Goal: Obtain resource: Obtain resource

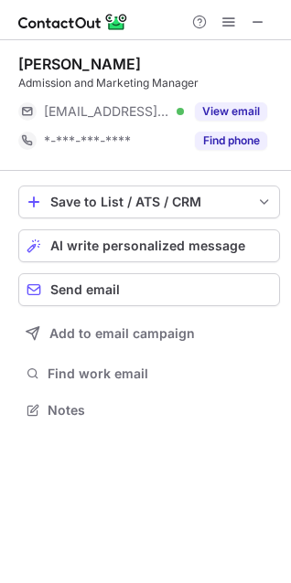
scroll to position [8, 8]
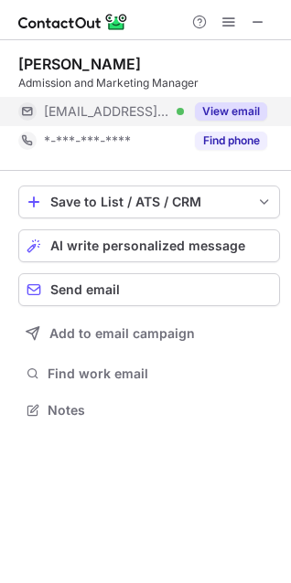
click at [243, 108] on button "View email" at bounding box center [231, 111] width 72 height 18
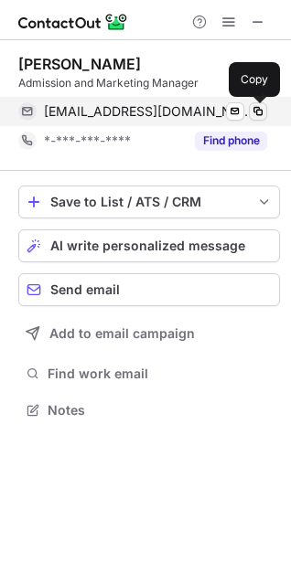
click at [259, 110] on span at bounding box center [257, 111] width 15 height 15
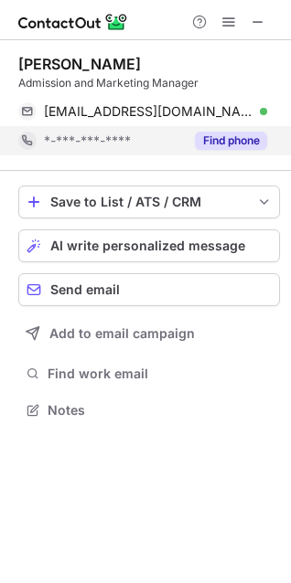
click at [195, 142] on button "Find phone" at bounding box center [231, 141] width 72 height 18
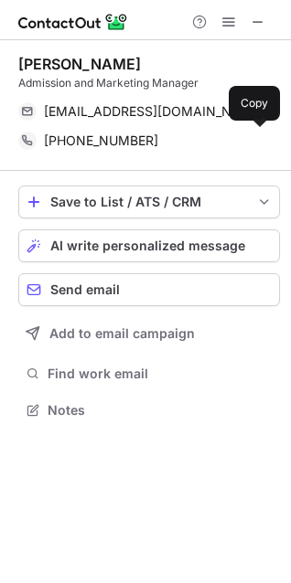
click at [194, 142] on div "+12146087133" at bounding box center [155, 140] width 223 height 16
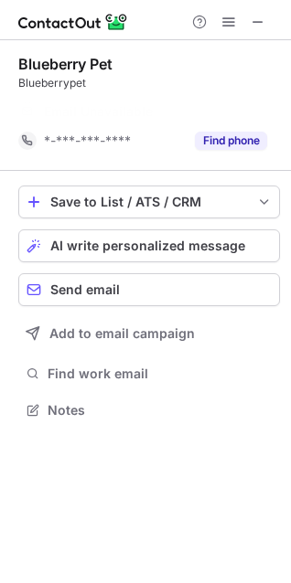
scroll to position [367, 291]
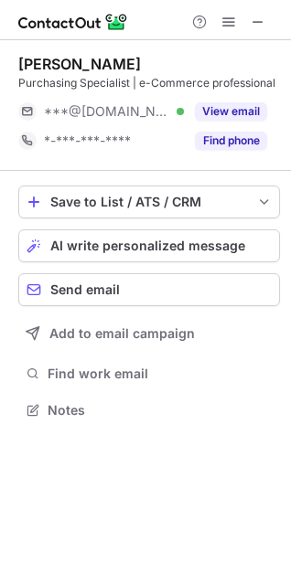
scroll to position [397, 291]
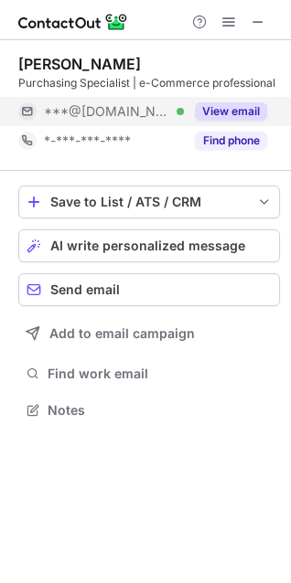
click at [221, 111] on button "View email" at bounding box center [231, 111] width 72 height 18
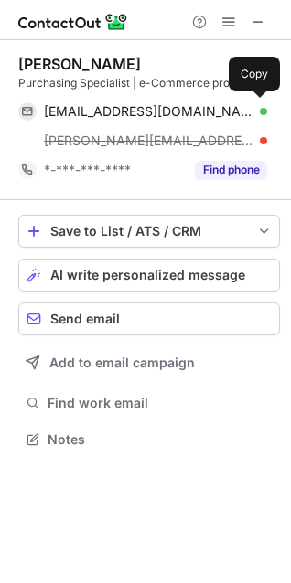
scroll to position [426, 291]
click at [221, 111] on div "willgonwa4@gmail.com Verified" at bounding box center [155, 111] width 223 height 16
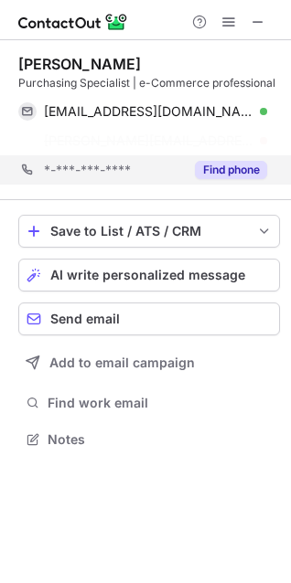
click at [272, 174] on div "*-***-***-**** Find phone" at bounding box center [148, 169] width 261 height 29
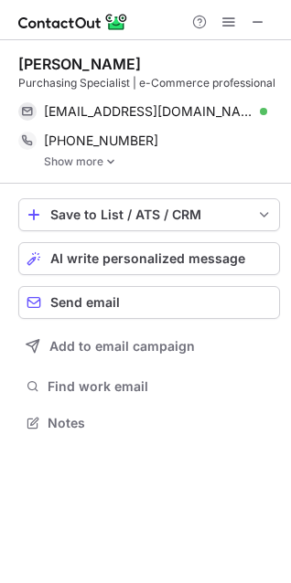
scroll to position [409, 291]
click at [109, 162] on div "William Gonwa Purchasing Specialist | e-Commerce professional willgonwa4@gmail.…" at bounding box center [148, 111] width 261 height 143
click at [109, 162] on img at bounding box center [110, 161] width 11 height 13
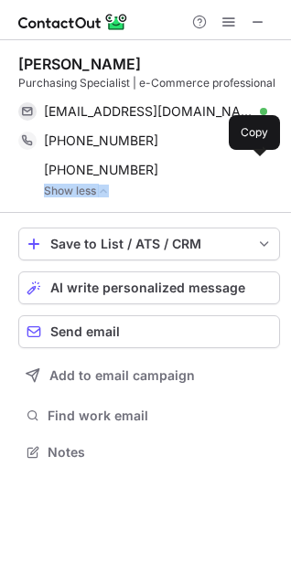
scroll to position [439, 291]
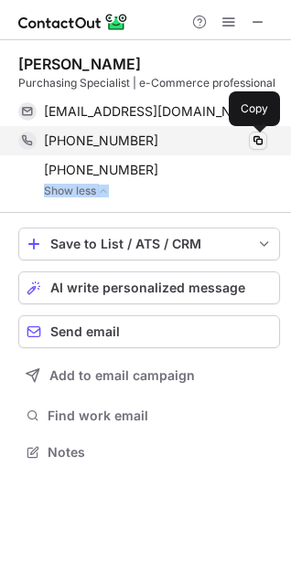
click at [262, 143] on span at bounding box center [257, 140] width 15 height 15
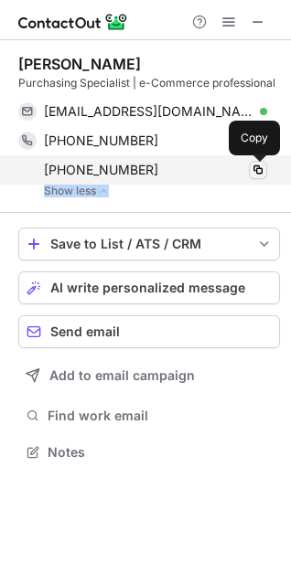
click at [254, 167] on span at bounding box center [257, 170] width 15 height 15
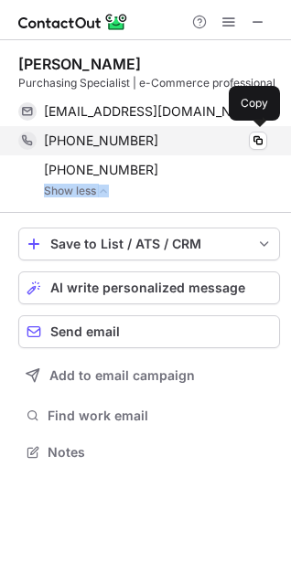
click at [213, 132] on div "+19197688622" at bounding box center [155, 140] width 223 height 16
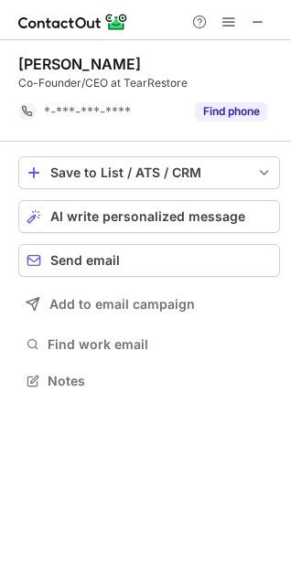
scroll to position [367, 291]
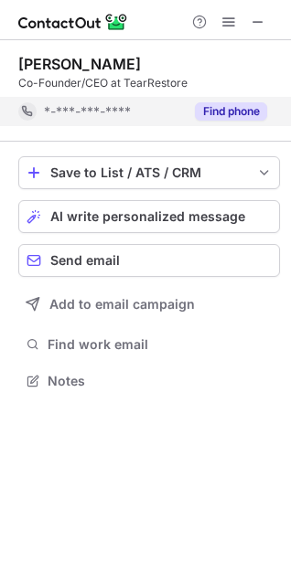
click at [245, 102] on button "Find phone" at bounding box center [231, 111] width 72 height 18
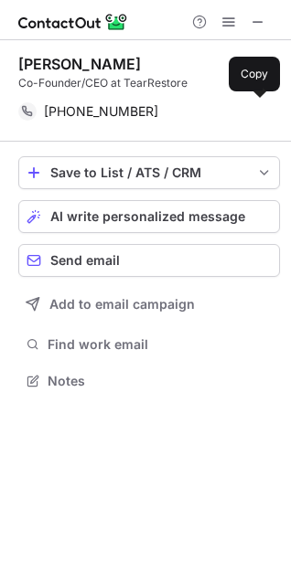
click at [245, 103] on div "+15074505831" at bounding box center [155, 111] width 223 height 16
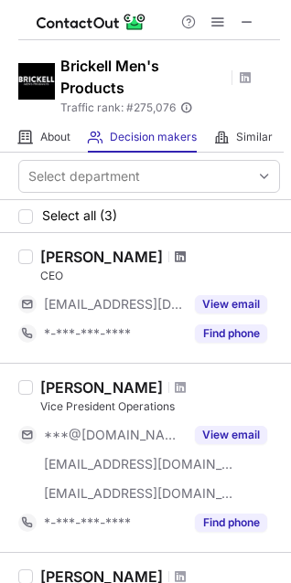
click at [175, 253] on span at bounding box center [180, 256] width 11 height 15
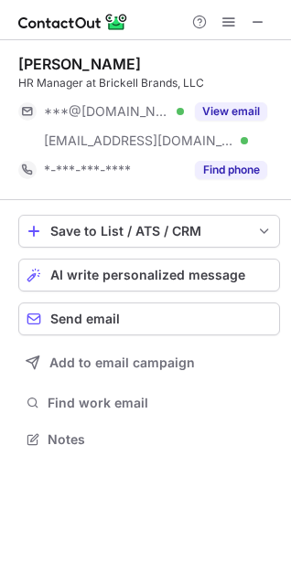
scroll to position [426, 291]
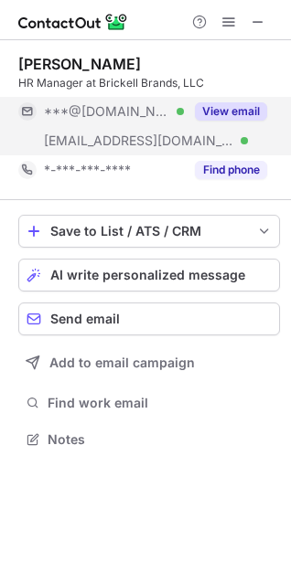
click at [231, 114] on button "View email" at bounding box center [231, 111] width 72 height 18
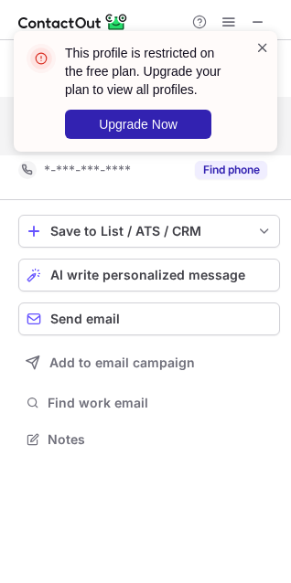
click at [267, 48] on span at bounding box center [262, 47] width 15 height 18
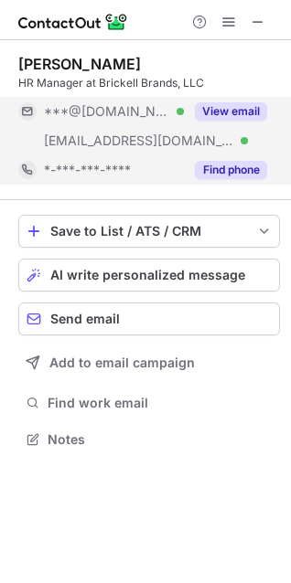
click at [238, 175] on button "Find phone" at bounding box center [231, 170] width 72 height 18
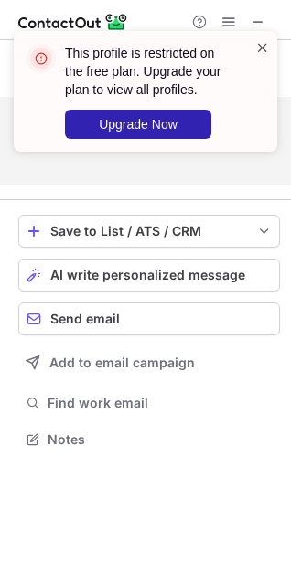
click at [261, 44] on span at bounding box center [262, 47] width 15 height 18
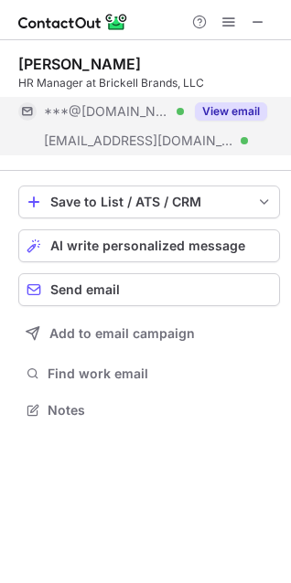
click at [243, 111] on button "View email" at bounding box center [231, 111] width 72 height 18
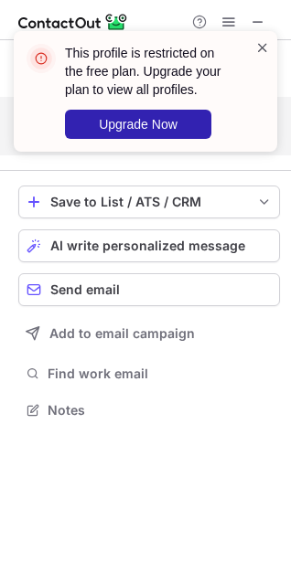
click at [261, 43] on span at bounding box center [262, 47] width 15 height 18
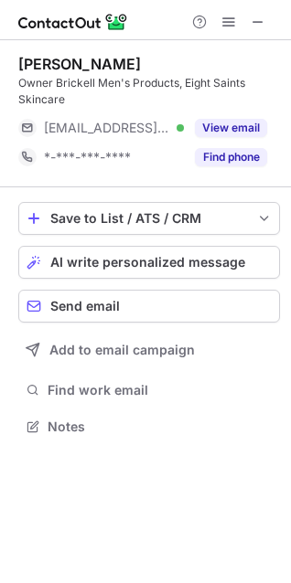
scroll to position [413, 291]
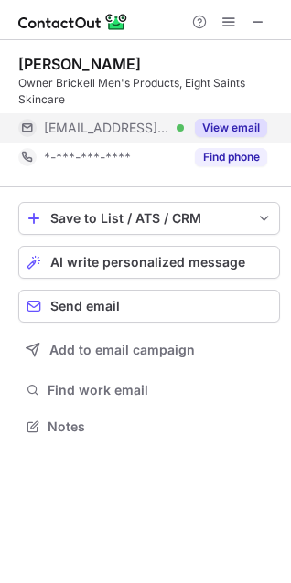
click at [227, 138] on div "View email" at bounding box center [225, 127] width 83 height 29
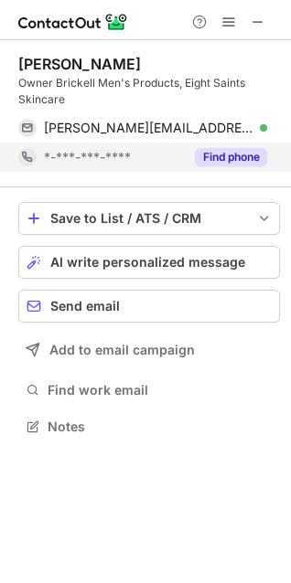
click at [238, 153] on button "Find phone" at bounding box center [231, 157] width 72 height 18
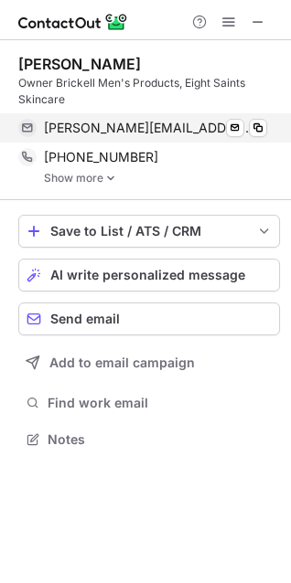
click at [267, 124] on div "josh@brickellmensproducts.com Verified Send email Copy" at bounding box center [142, 127] width 249 height 29
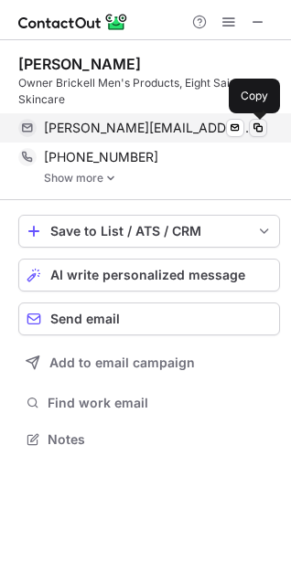
click at [262, 125] on span at bounding box center [257, 128] width 15 height 15
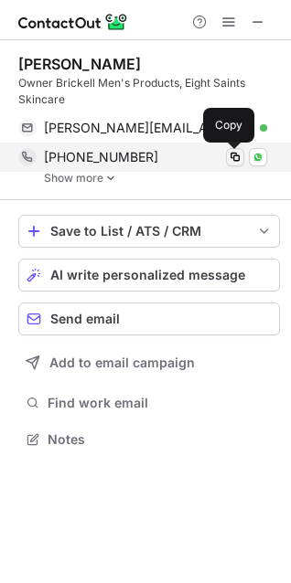
click at [237, 161] on span at bounding box center [235, 157] width 15 height 15
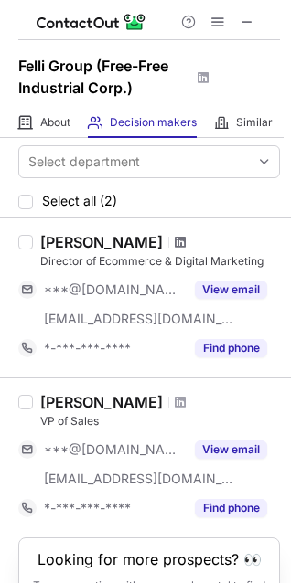
click at [175, 248] on span at bounding box center [180, 242] width 11 height 15
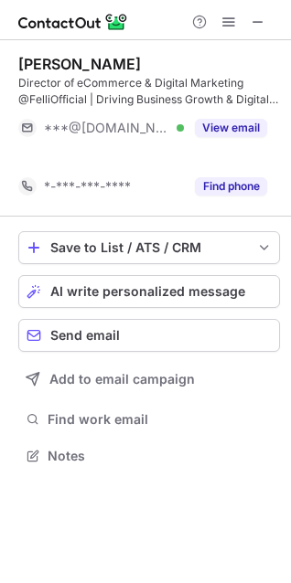
scroll to position [413, 291]
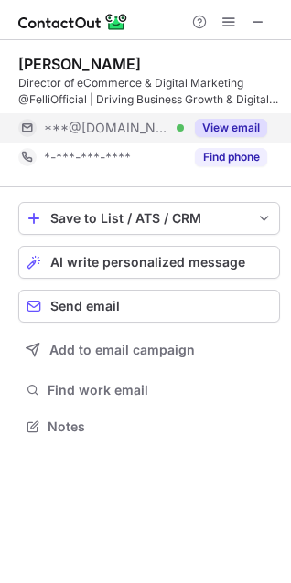
click at [253, 129] on button "View email" at bounding box center [231, 128] width 72 height 18
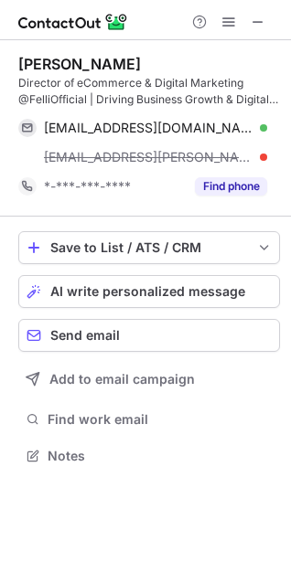
scroll to position [442, 291]
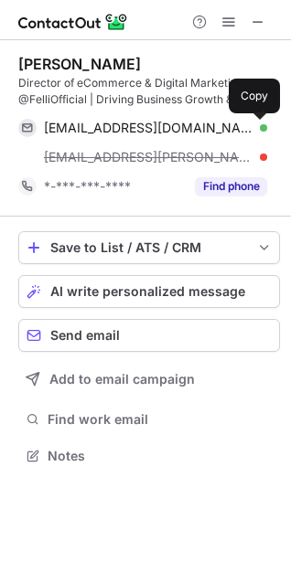
click at [253, 129] on span at bounding box center [257, 128] width 15 height 15
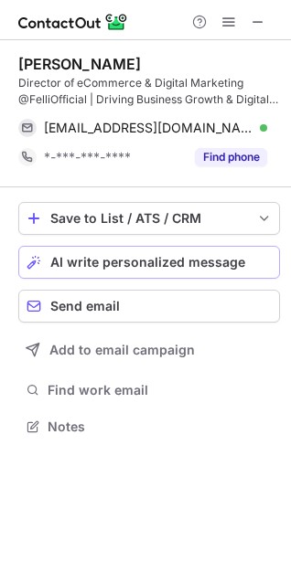
scroll to position [413, 291]
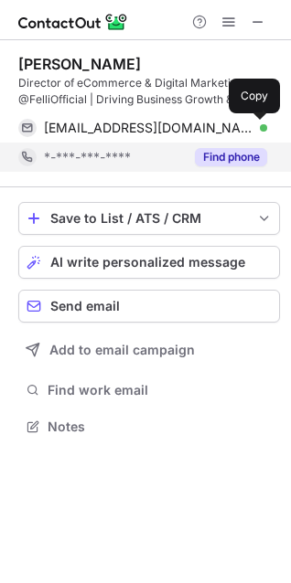
click at [213, 161] on button "Find phone" at bounding box center [231, 157] width 72 height 18
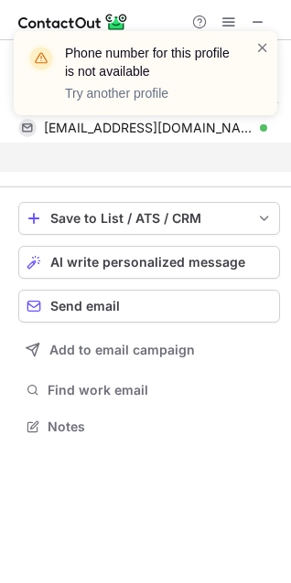
scroll to position [384, 291]
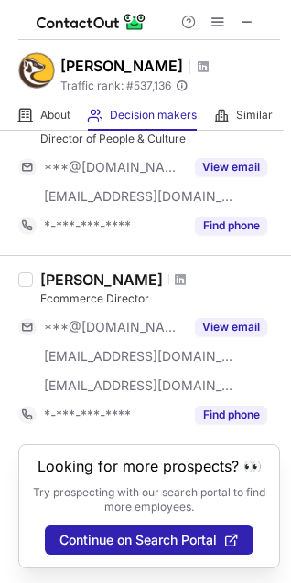
scroll to position [640, 0]
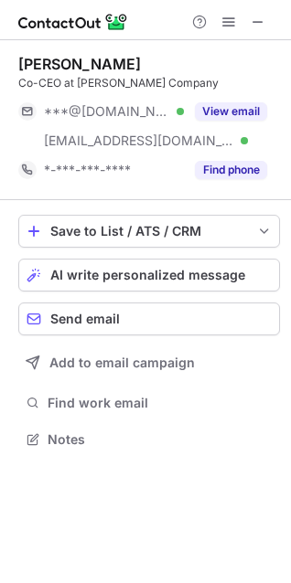
scroll to position [426, 291]
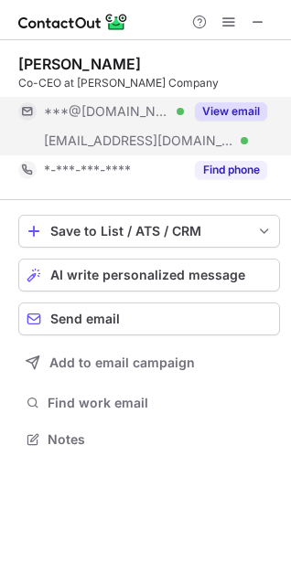
click at [255, 103] on button "View email" at bounding box center [231, 111] width 72 height 18
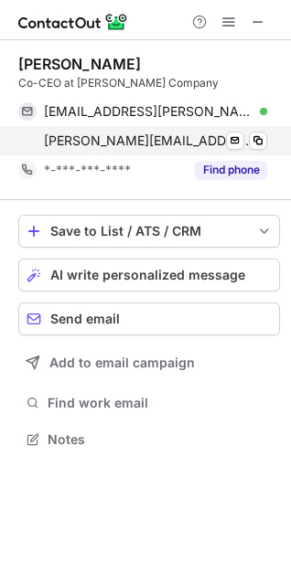
click at [267, 145] on div "[PERSON_NAME][EMAIL_ADDRESS][DOMAIN_NAME] Verified Send email Copy" at bounding box center [142, 140] width 249 height 29
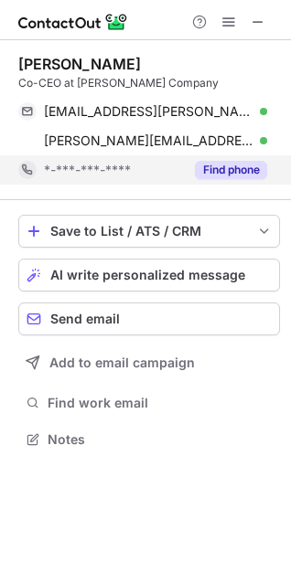
click at [217, 182] on div "Find phone" at bounding box center [225, 169] width 83 height 29
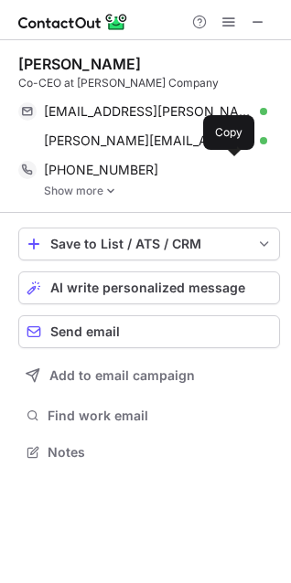
click at [217, 182] on div "[PHONE_NUMBER] Copy WhatsApp" at bounding box center [142, 169] width 249 height 29
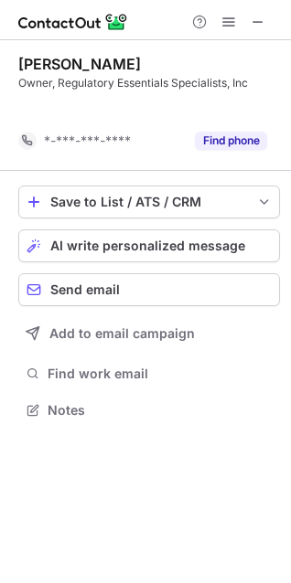
scroll to position [367, 291]
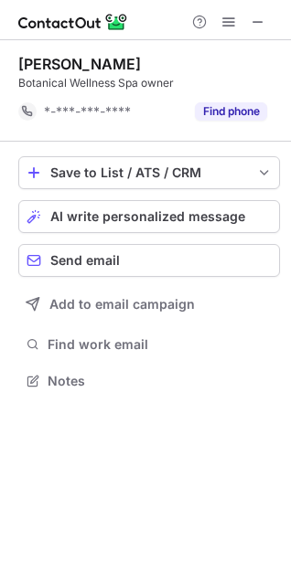
scroll to position [367, 291]
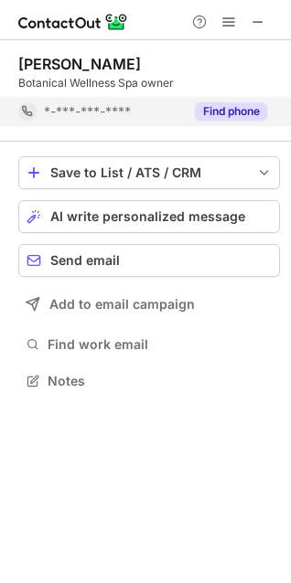
click at [234, 101] on div "Find phone" at bounding box center [225, 111] width 83 height 29
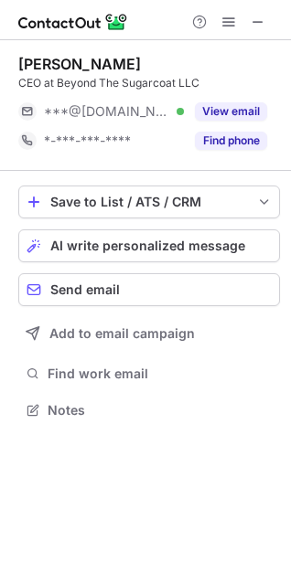
scroll to position [397, 291]
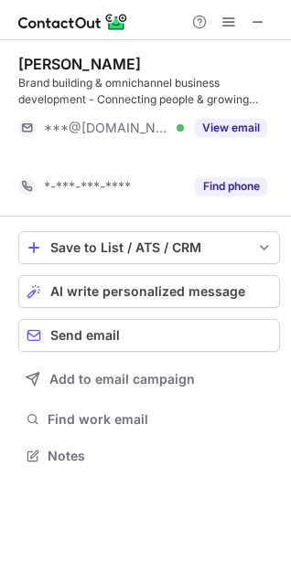
scroll to position [413, 291]
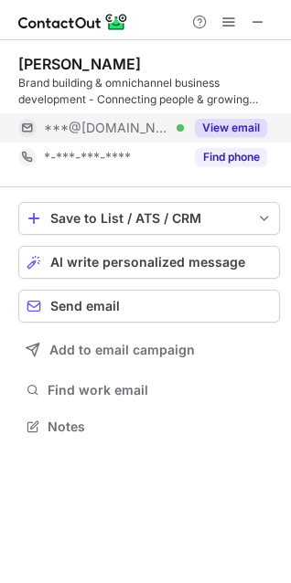
click at [234, 132] on button "View email" at bounding box center [231, 128] width 72 height 18
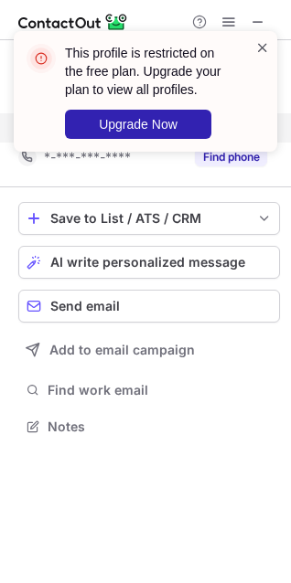
click at [262, 47] on span at bounding box center [262, 47] width 15 height 18
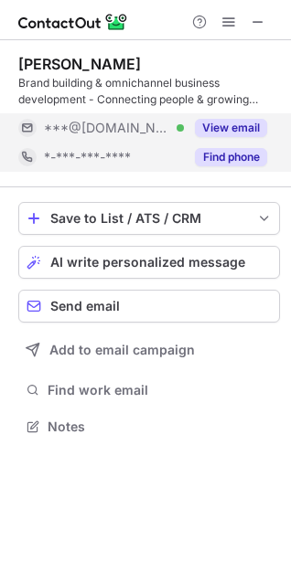
click at [238, 153] on button "Find phone" at bounding box center [231, 157] width 72 height 18
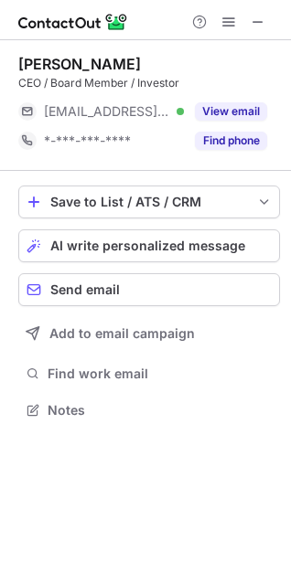
scroll to position [397, 291]
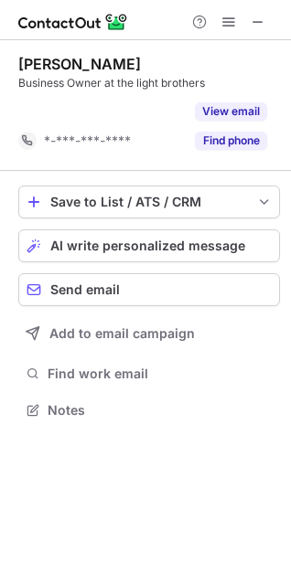
scroll to position [367, 291]
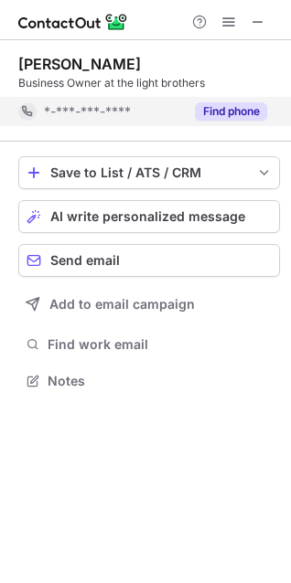
click at [239, 106] on button "Find phone" at bounding box center [231, 111] width 72 height 18
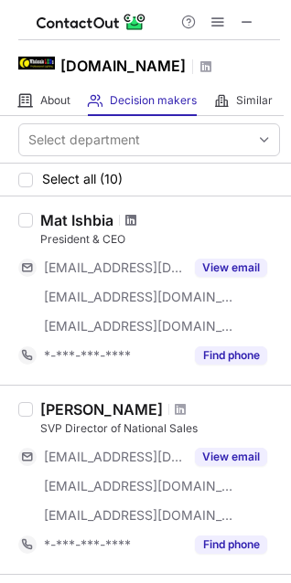
click at [129, 221] on span at bounding box center [130, 220] width 11 height 15
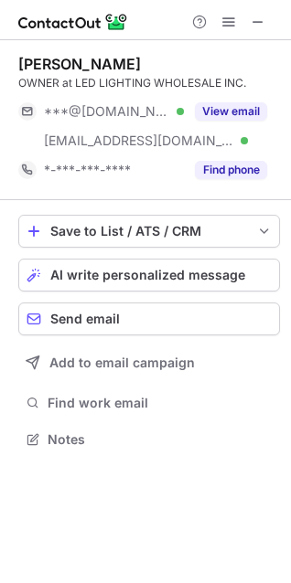
scroll to position [426, 291]
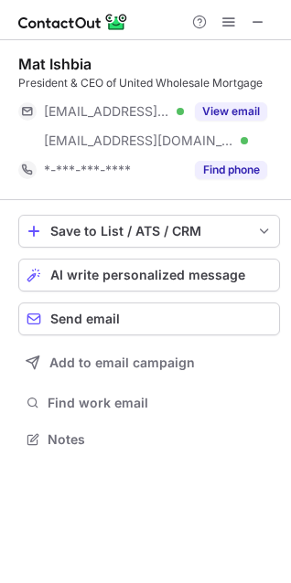
scroll to position [426, 291]
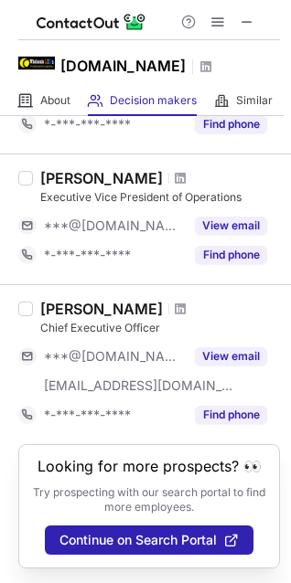
scroll to position [1393, 0]
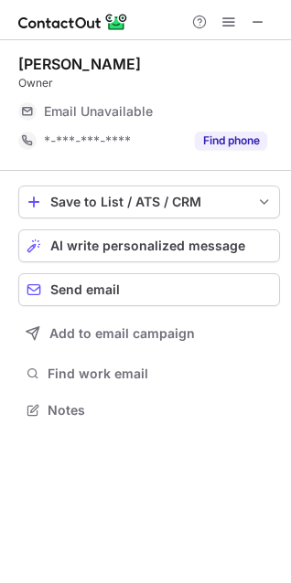
scroll to position [8, 8]
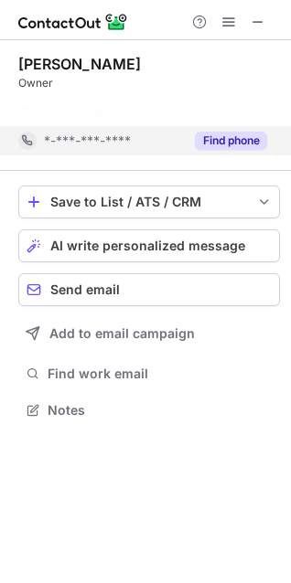
click at [221, 132] on button "Find phone" at bounding box center [231, 141] width 72 height 18
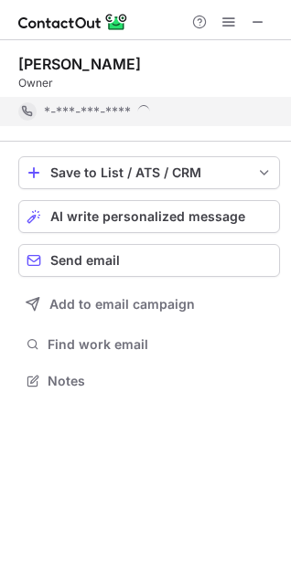
scroll to position [367, 291]
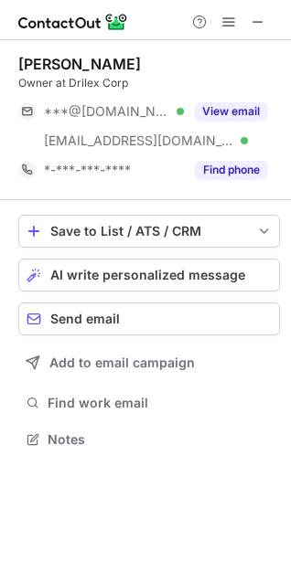
scroll to position [426, 291]
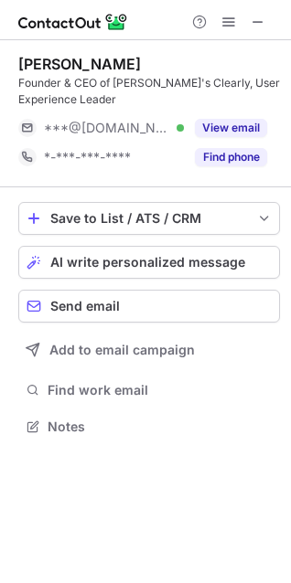
scroll to position [413, 291]
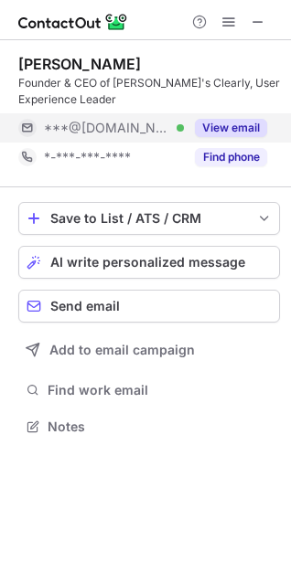
click at [244, 121] on button "View email" at bounding box center [231, 128] width 72 height 18
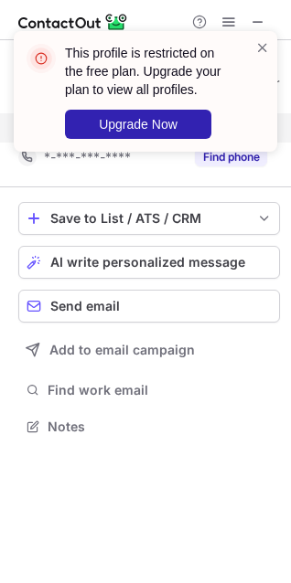
click at [240, 162] on div "This profile is restricted on the free plan. Upgrade your plan to view all prof…" at bounding box center [145, 99] width 292 height 172
click at [263, 51] on span at bounding box center [262, 47] width 15 height 18
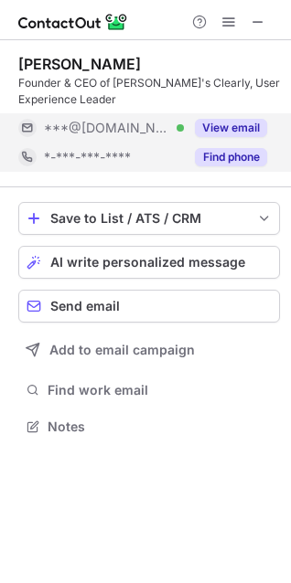
click at [233, 164] on button "Find phone" at bounding box center [231, 157] width 72 height 18
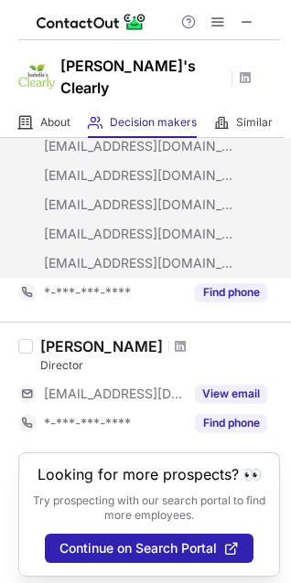
scroll to position [262, 0]
